Goal: Task Accomplishment & Management: Use online tool/utility

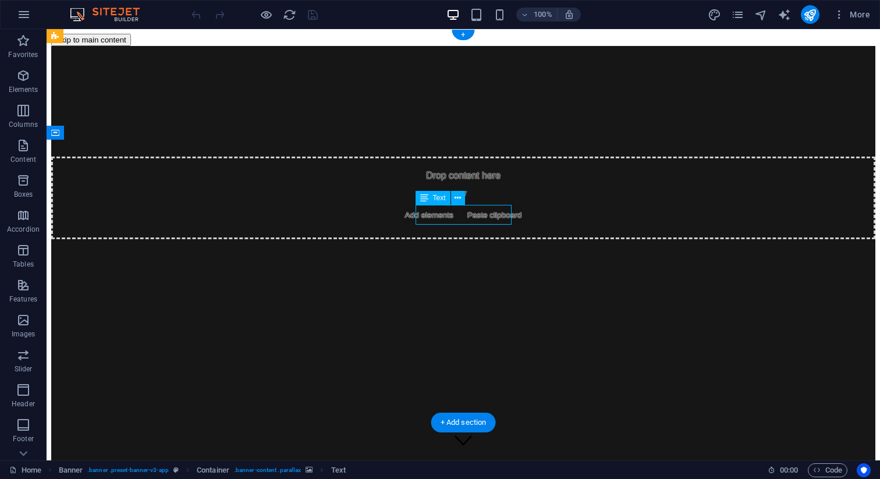
click at [267, 195] on figure at bounding box center [463, 195] width 824 height 0
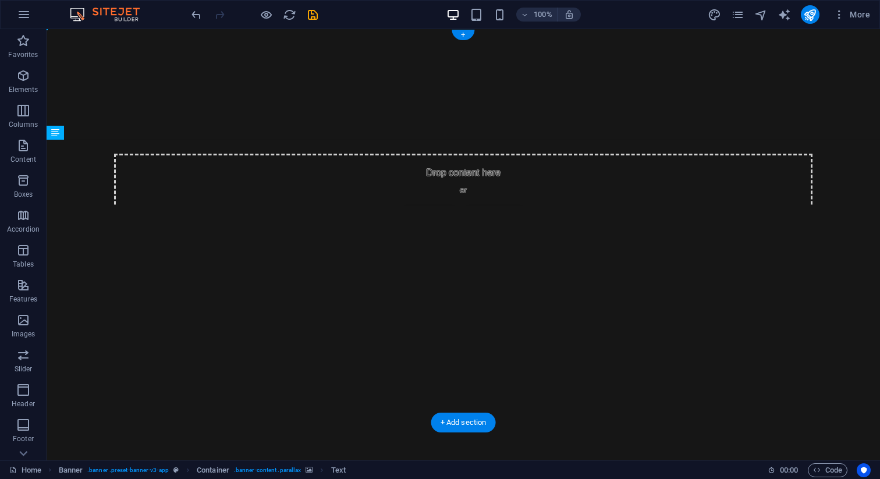
drag, startPoint x: 475, startPoint y: 214, endPoint x: 487, endPoint y: 328, distance: 115.2
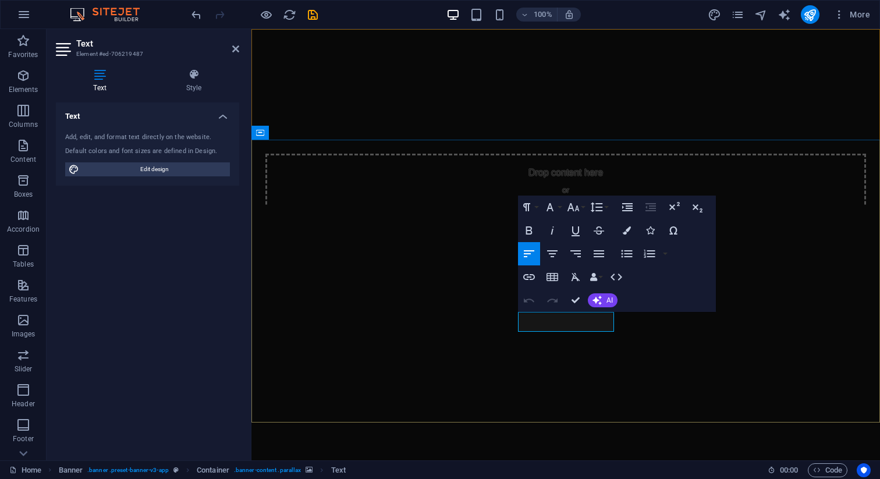
click at [622, 227] on icon "button" at bounding box center [626, 230] width 8 height 8
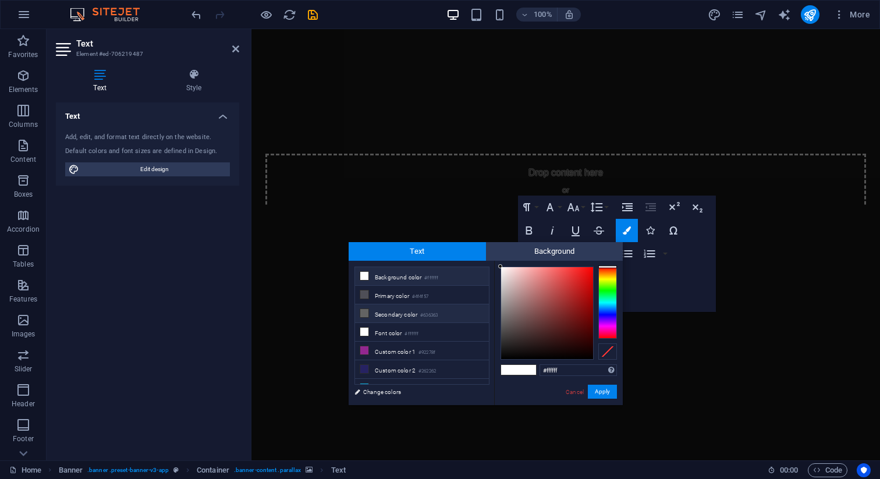
click at [435, 311] on small "#636363" at bounding box center [428, 315] width 17 height 8
type input "#636363"
click at [600, 393] on button "Apply" at bounding box center [602, 392] width 29 height 14
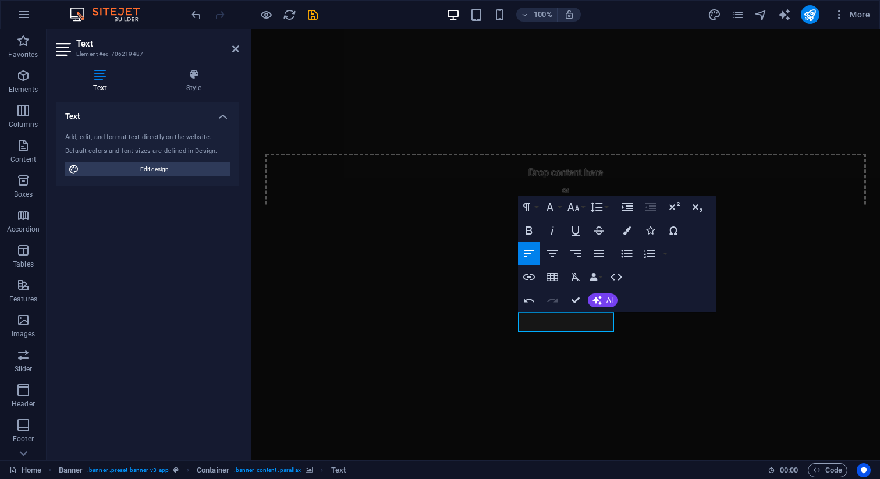
click at [735, 325] on figure at bounding box center [565, 377] width 628 height 342
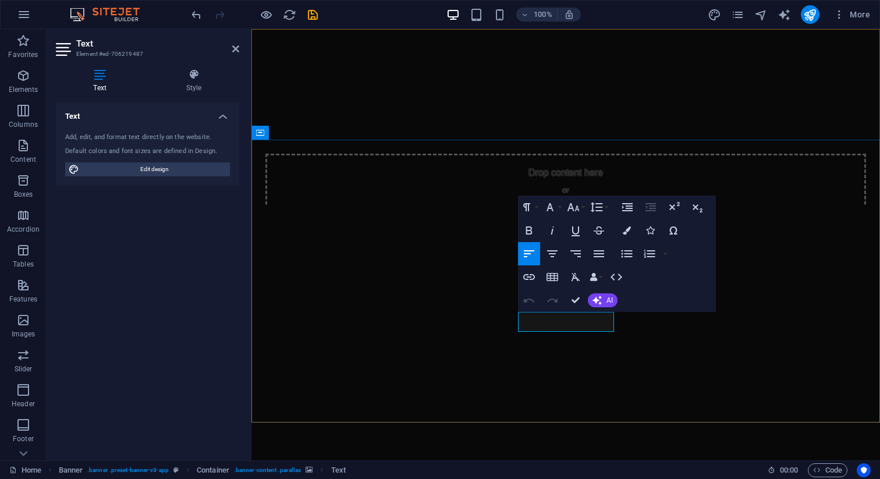
drag, startPoint x: 559, startPoint y: 323, endPoint x: 543, endPoint y: 327, distance: 16.7
click at [626, 229] on icon "button" at bounding box center [626, 230] width 8 height 8
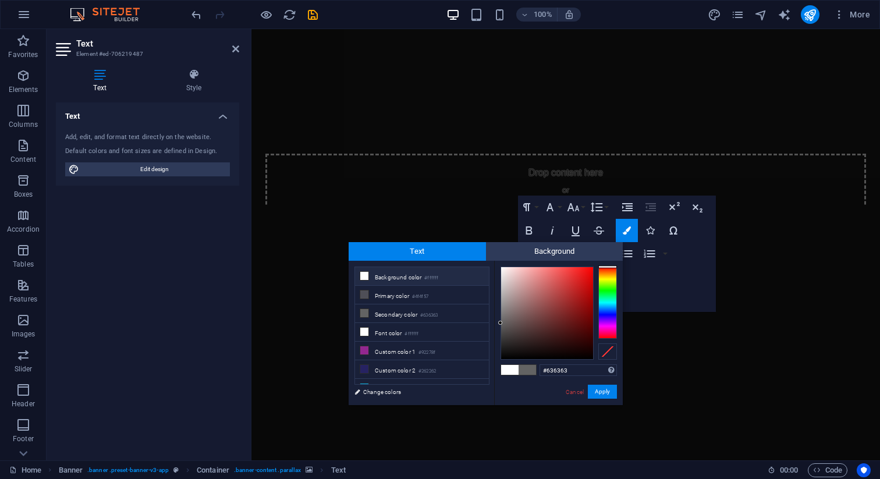
click at [421, 275] on li "Background color #ffffff" at bounding box center [422, 276] width 134 height 19
type input "#ffffff"
click at [606, 389] on button "Apply" at bounding box center [602, 392] width 29 height 14
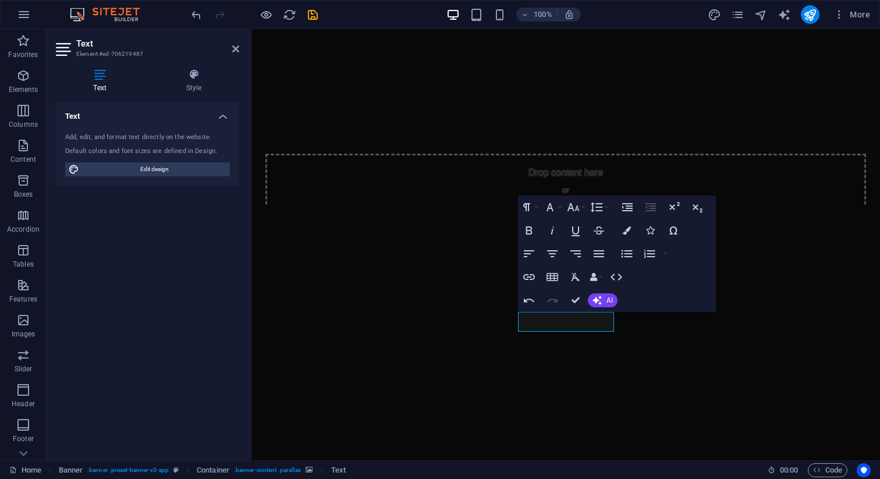
click at [720, 315] on figure at bounding box center [565, 377] width 628 height 342
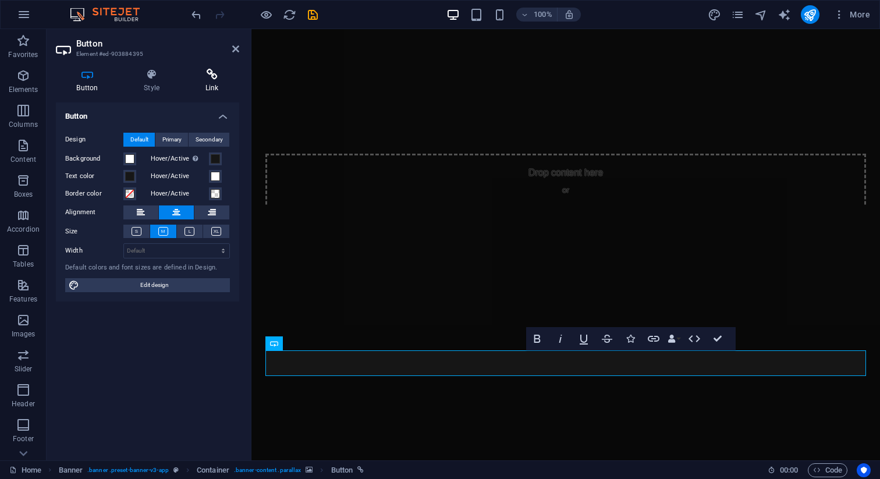
click at [200, 73] on icon at bounding box center [211, 75] width 55 height 12
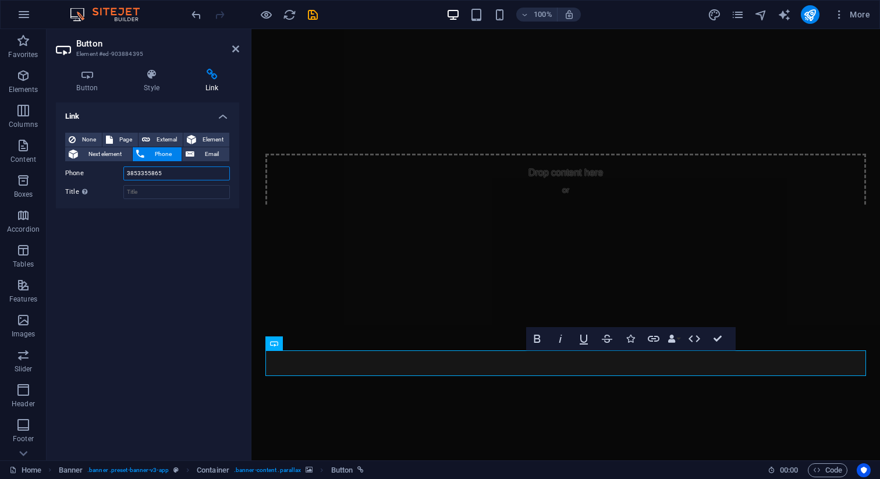
click at [166, 171] on input "3853355865‬" at bounding box center [176, 173] width 106 height 14
type input "8016801730"
click at [387, 206] on figure at bounding box center [565, 377] width 628 height 342
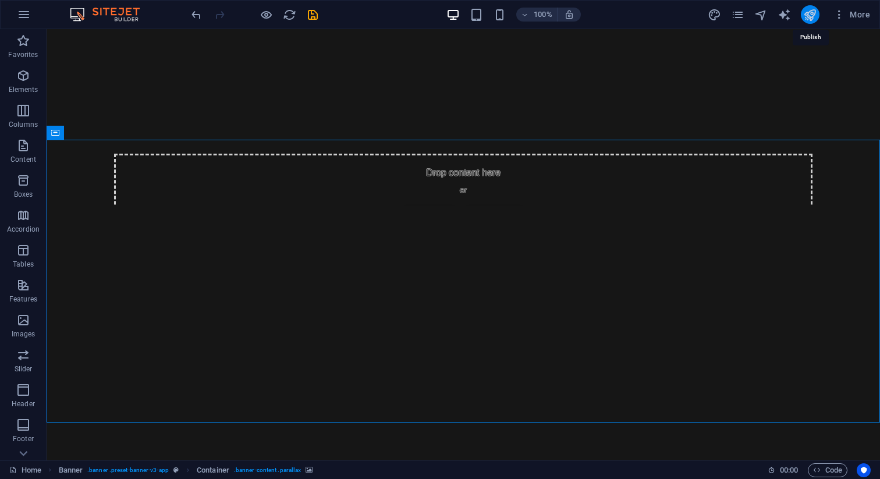
click at [810, 17] on icon "publish" at bounding box center [809, 14] width 13 height 13
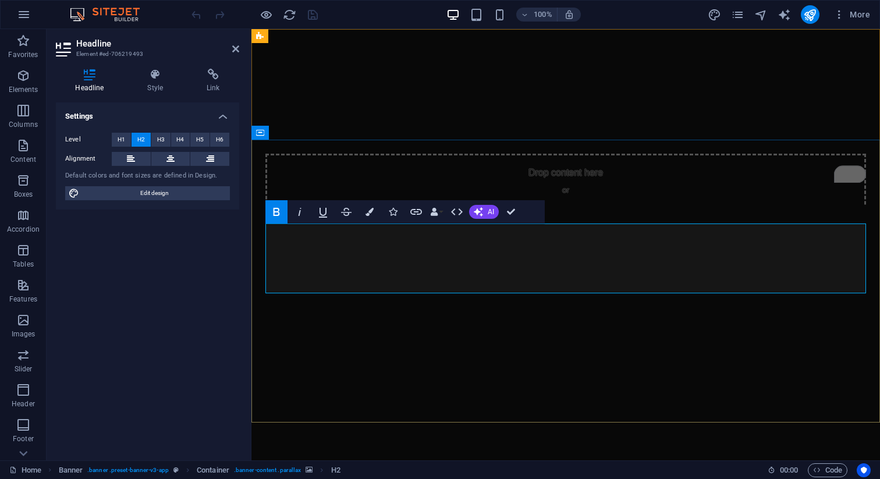
drag, startPoint x: 645, startPoint y: 246, endPoint x: 667, endPoint y: 245, distance: 21.5
click at [163, 191] on span "Edit design" at bounding box center [155, 193] width 144 height 14
select select "px"
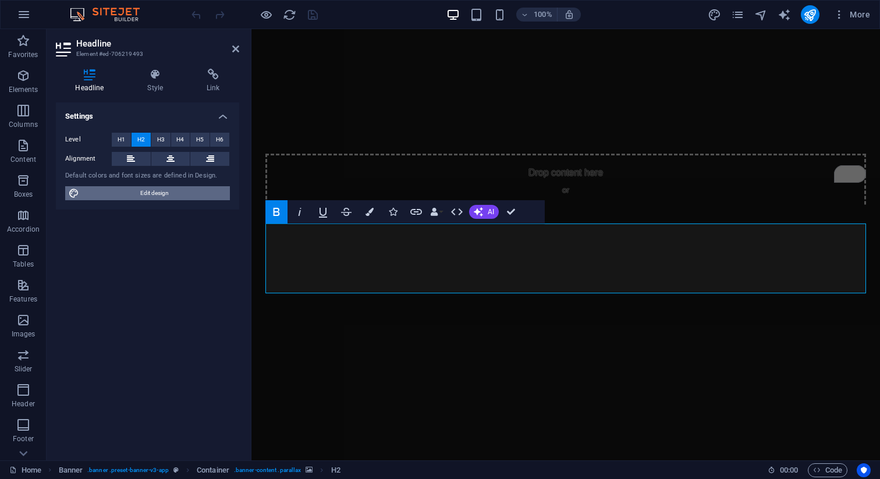
select select "500"
select select "px"
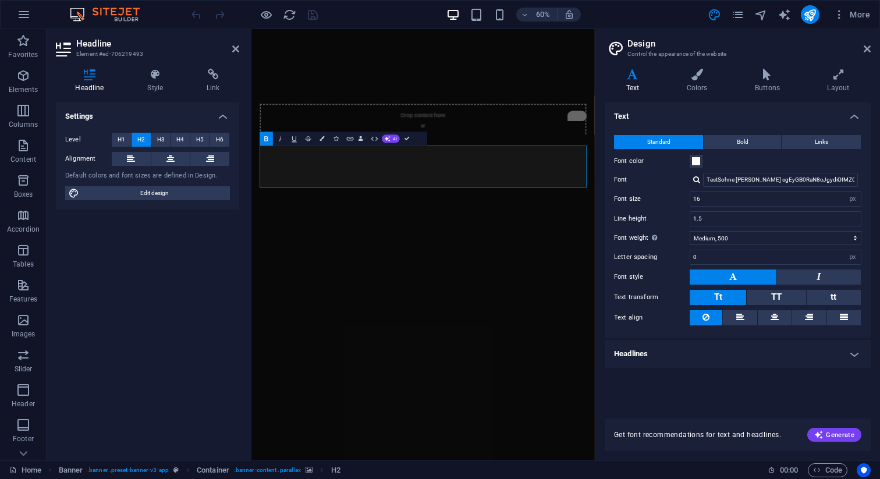
click at [859, 45] on h2 "Design" at bounding box center [748, 43] width 243 height 10
click at [863, 47] on icon at bounding box center [866, 48] width 7 height 9
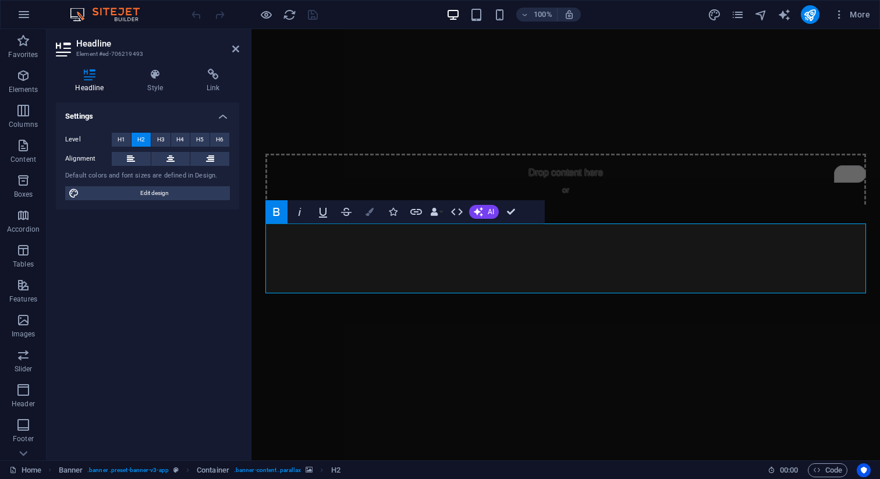
click at [373, 209] on icon "button" at bounding box center [369, 212] width 8 height 8
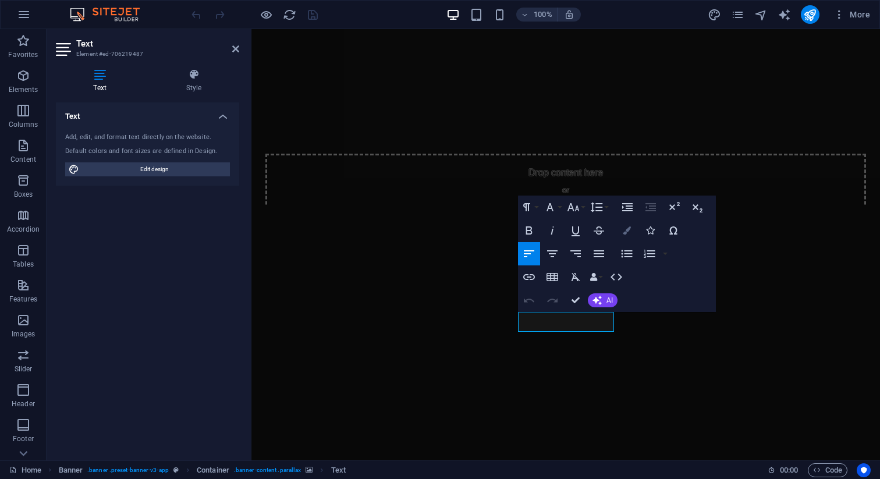
click at [626, 230] on icon "button" at bounding box center [626, 230] width 8 height 8
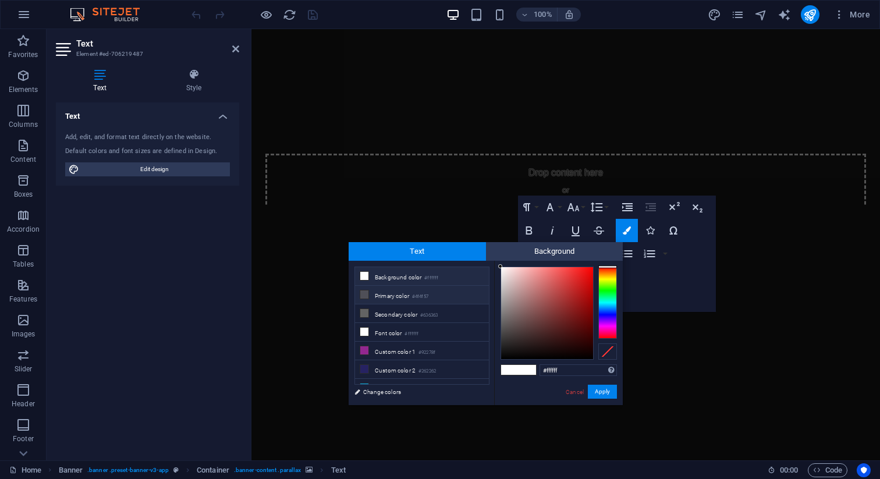
click at [421, 290] on li "Primary color #4f4f57" at bounding box center [422, 295] width 134 height 19
type input "#4f4f57"
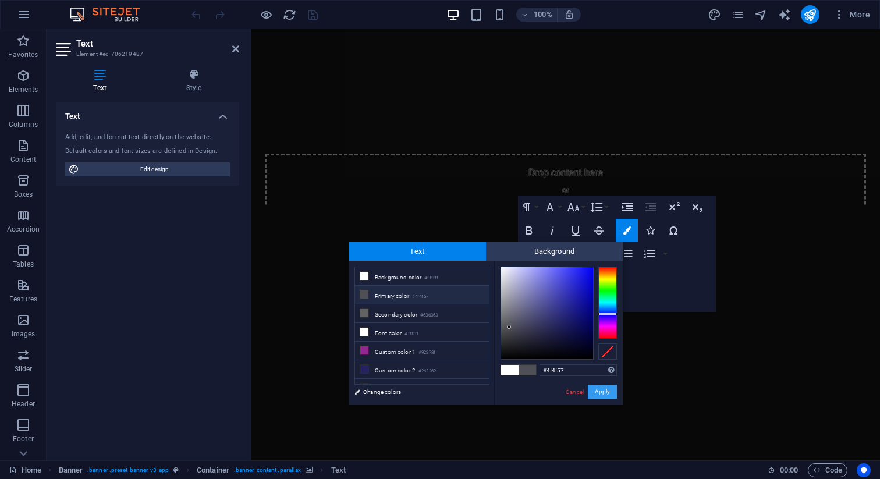
click at [606, 389] on button "Apply" at bounding box center [602, 392] width 29 height 14
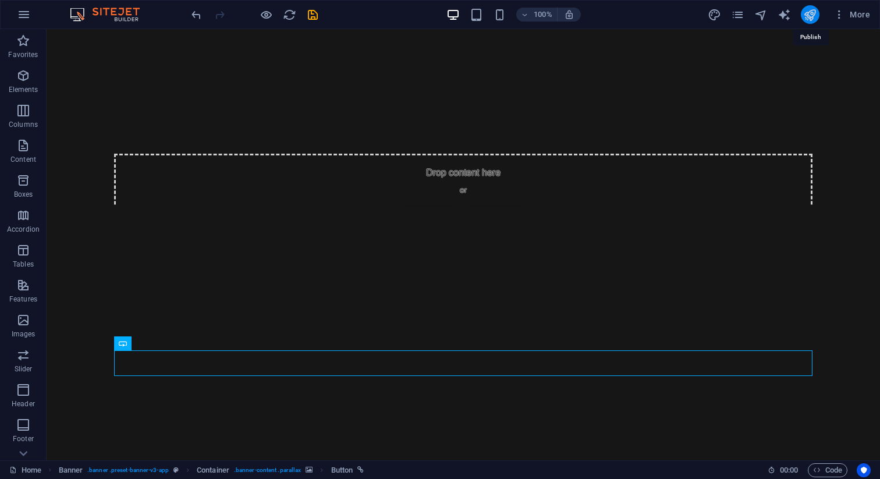
click at [809, 13] on icon "publish" at bounding box center [809, 14] width 13 height 13
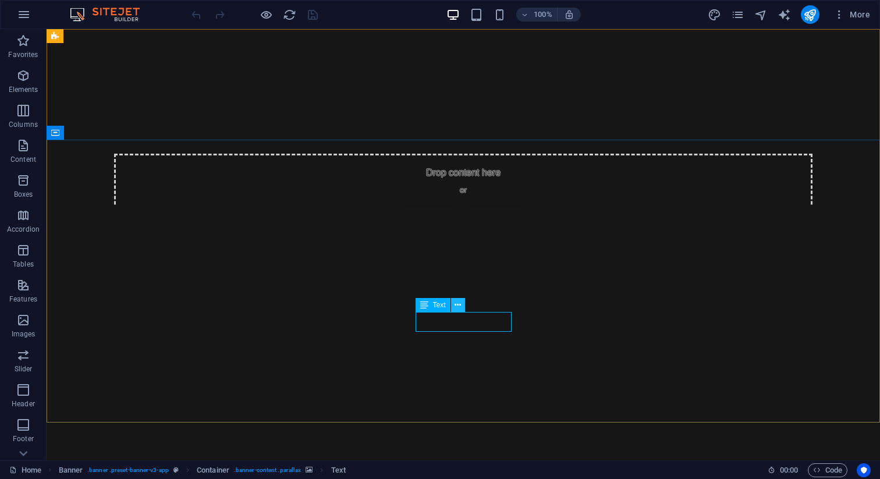
click at [456, 304] on icon at bounding box center [457, 305] width 6 height 12
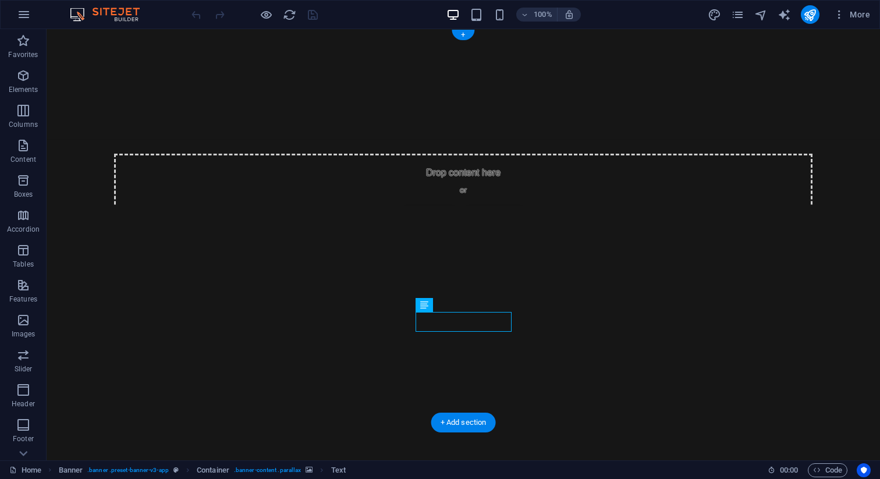
click at [535, 329] on figure at bounding box center [463, 377] width 833 height 342
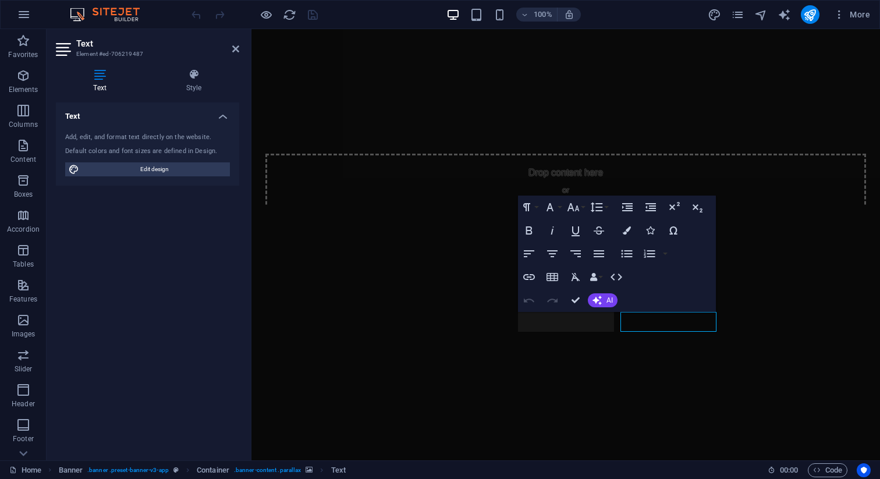
select select "px"
click at [189, 81] on h4 "Style" at bounding box center [193, 81] width 91 height 24
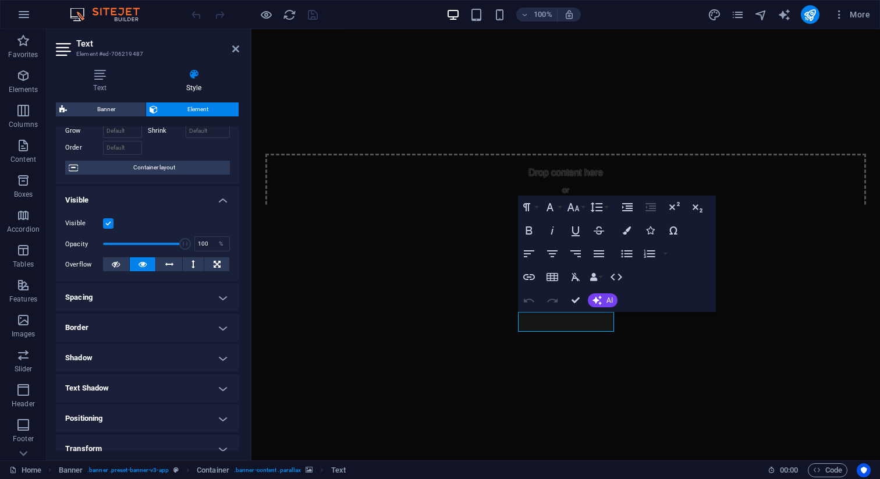
scroll to position [65, 0]
click at [139, 327] on h4 "Border" at bounding box center [147, 327] width 183 height 28
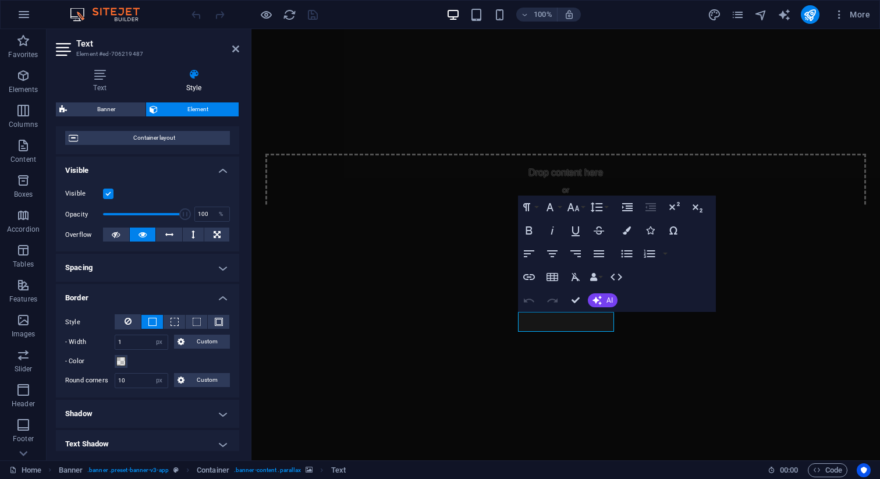
scroll to position [95, 0]
click at [120, 361] on span at bounding box center [120, 360] width 9 height 9
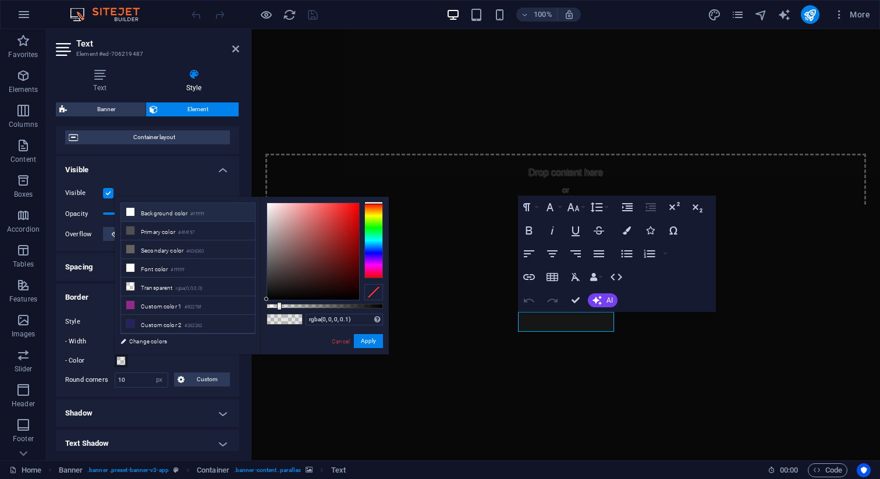
click at [168, 212] on li "Background color #ffffff" at bounding box center [188, 212] width 134 height 19
type input "#ffffff"
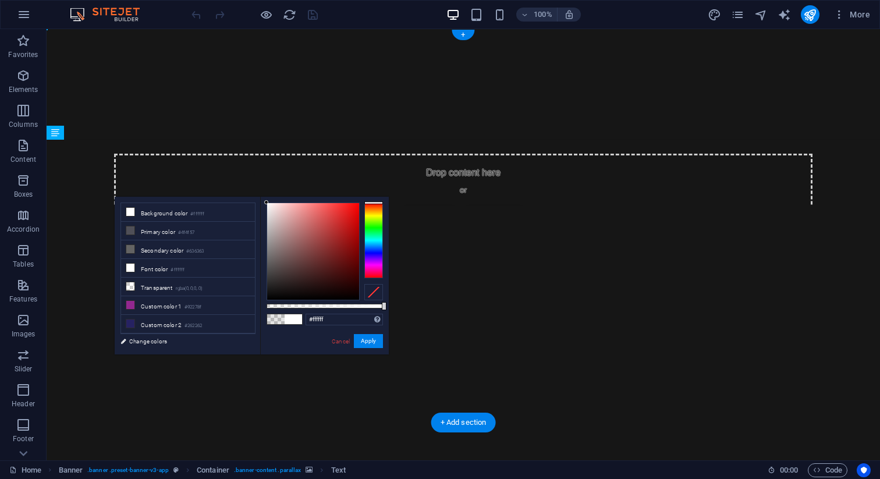
drag, startPoint x: 474, startPoint y: 322, endPoint x: 467, endPoint y: 220, distance: 101.4
click at [581, 400] on figure at bounding box center [463, 377] width 833 height 342
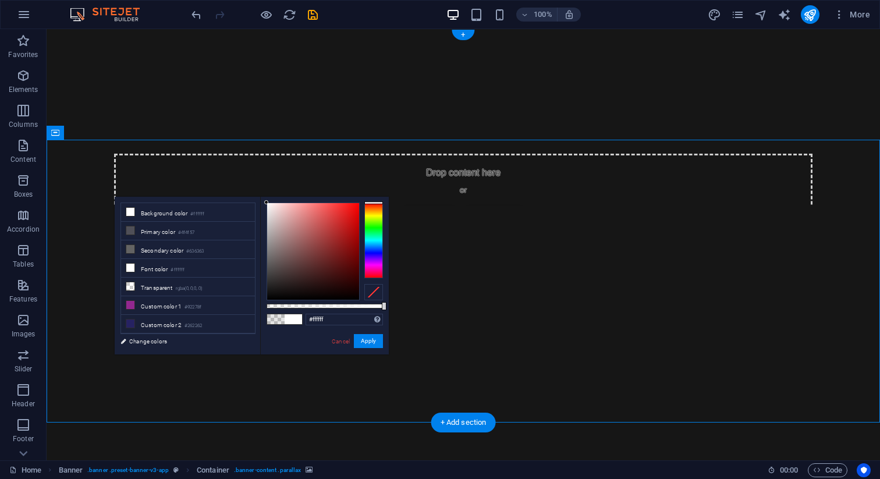
click at [581, 400] on figure at bounding box center [463, 377] width 833 height 342
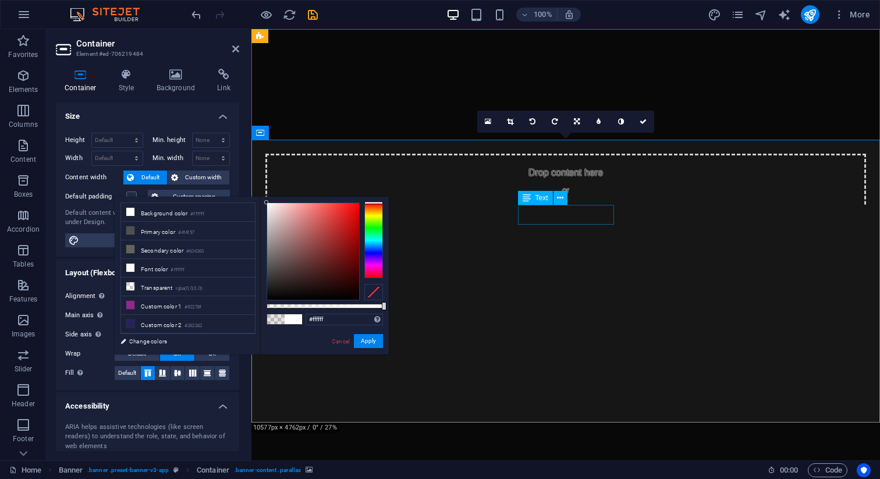
select select "px"
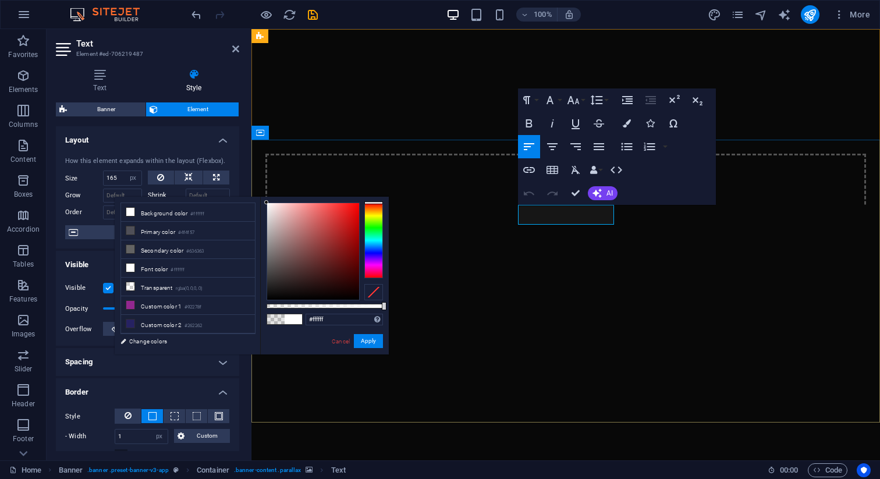
click at [628, 124] on icon "button" at bounding box center [626, 123] width 8 height 8
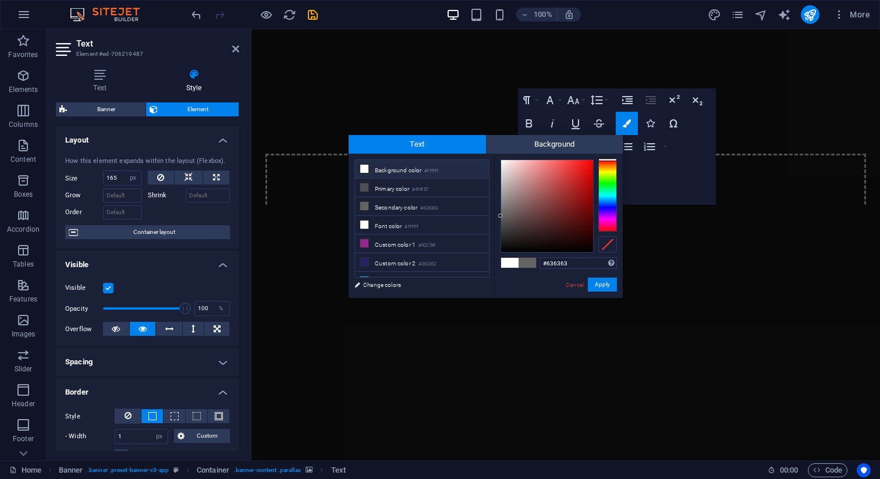
click at [421, 170] on li "Background color #ffffff" at bounding box center [422, 169] width 134 height 19
type input "#ffffff"
click at [600, 286] on button "Apply" at bounding box center [602, 285] width 29 height 14
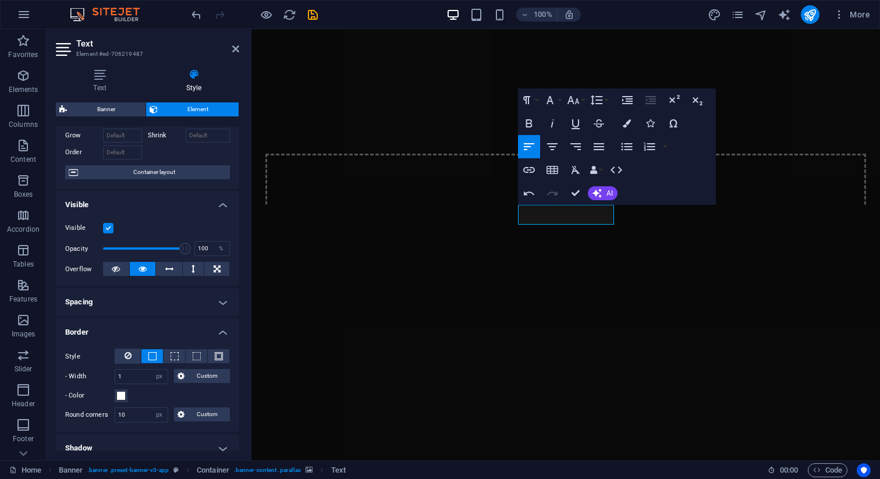
scroll to position [71, 0]
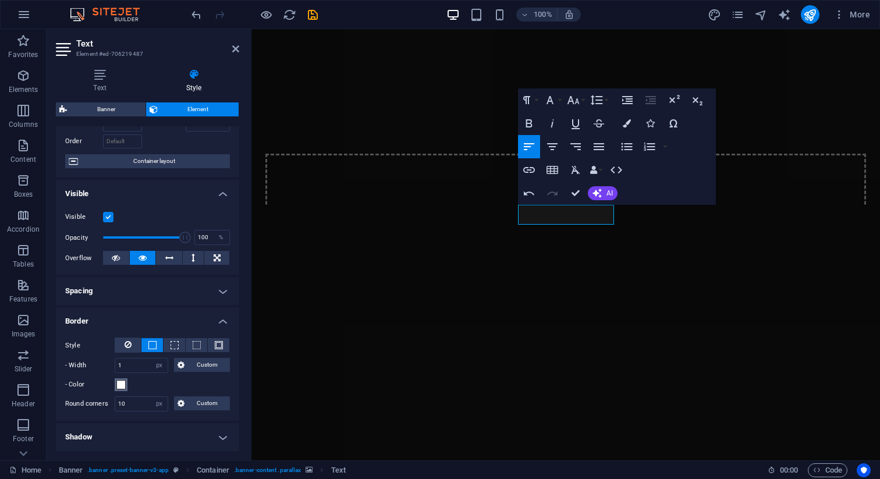
click at [125, 385] on span at bounding box center [120, 384] width 9 height 9
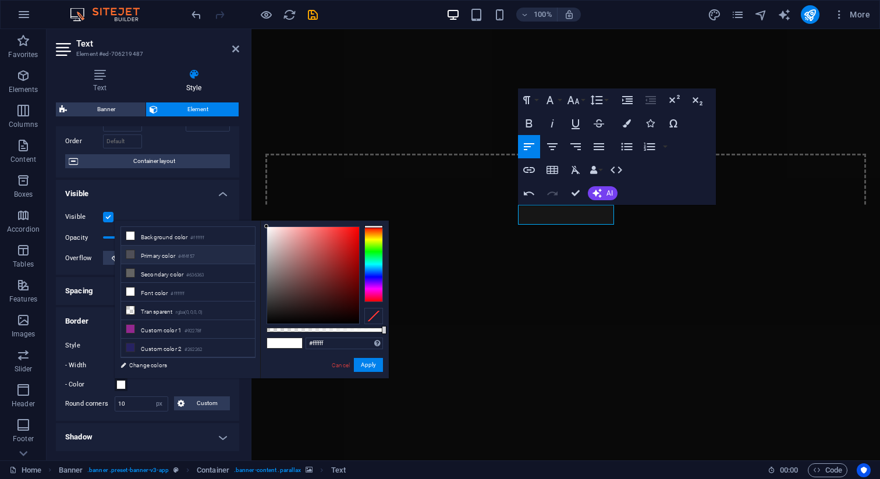
click at [176, 252] on li "Primary color #4f4f57" at bounding box center [188, 255] width 134 height 19
type input "#4f4f57"
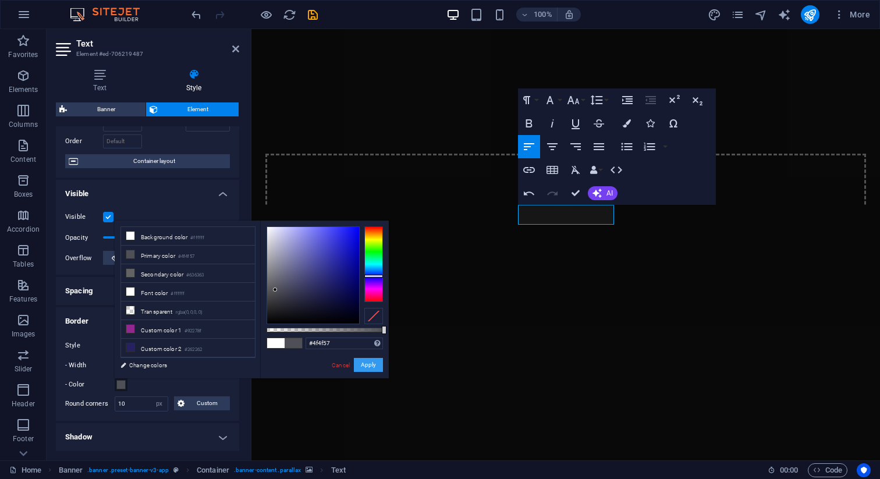
click at [364, 361] on button "Apply" at bounding box center [368, 365] width 29 height 14
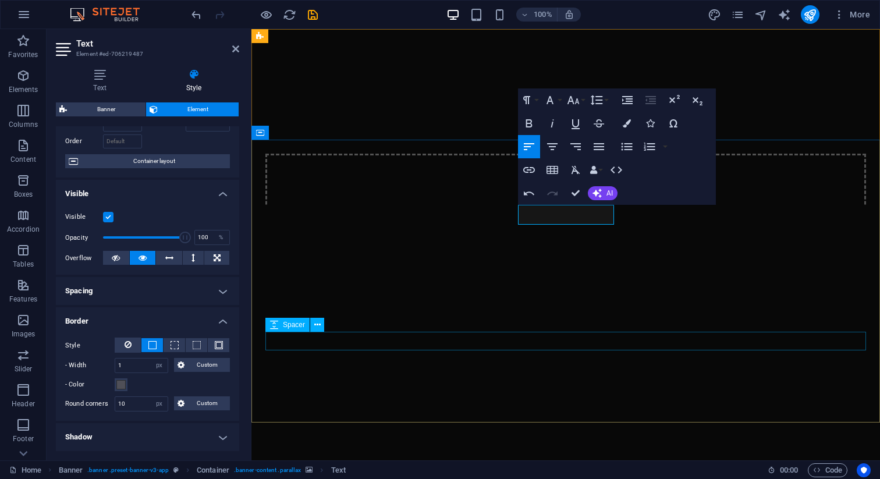
select select "px"
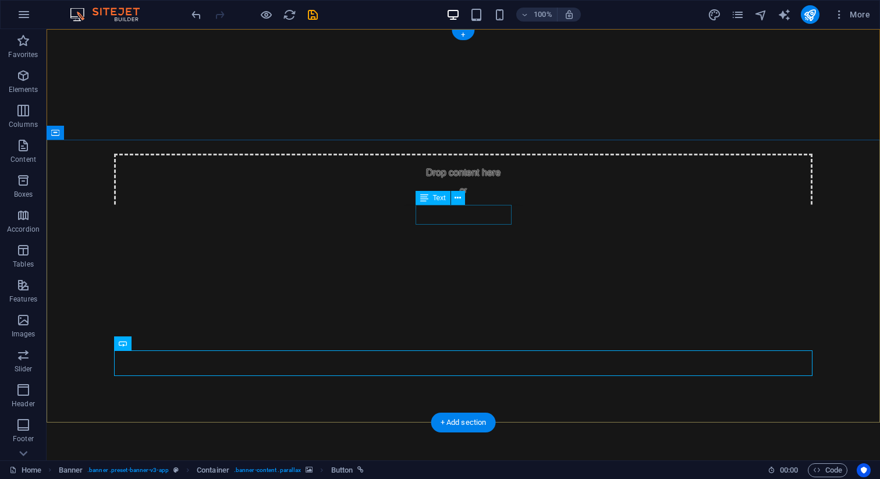
select select "px"
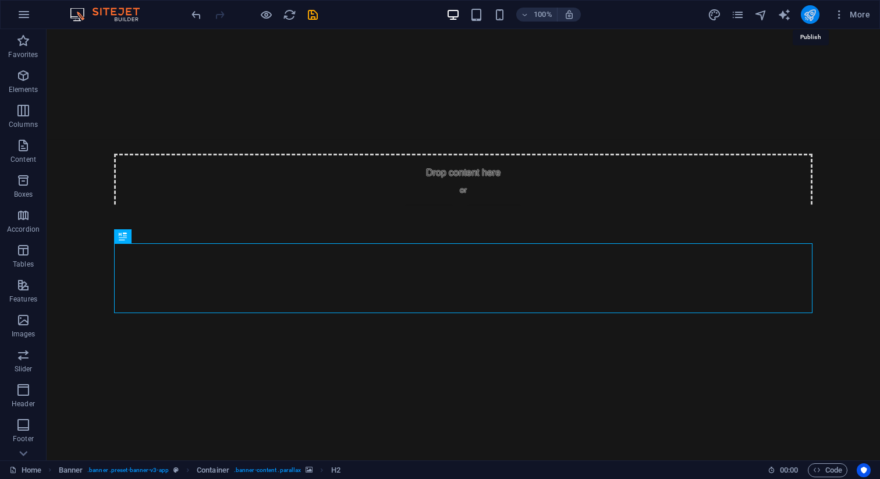
click at [805, 14] on icon "publish" at bounding box center [809, 14] width 13 height 13
